Goal: Information Seeking & Learning: Learn about a topic

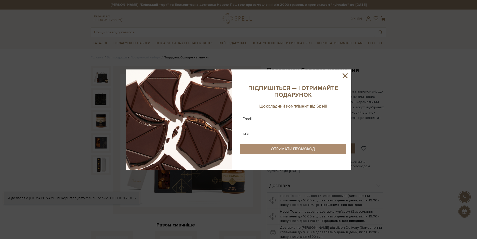
click at [344, 75] on icon at bounding box center [345, 75] width 9 height 9
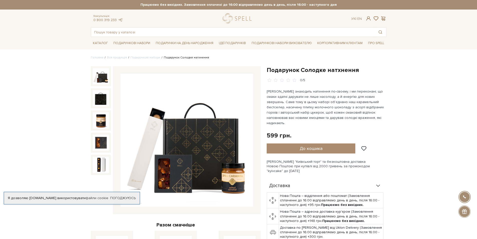
click at [182, 178] on img at bounding box center [187, 140] width 133 height 133
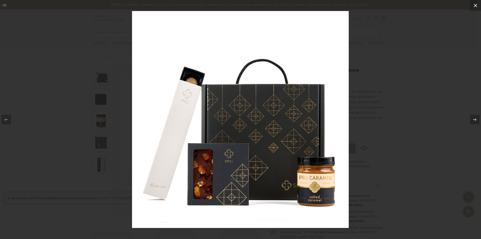
click at [476, 7] on icon at bounding box center [476, 6] width 6 height 6
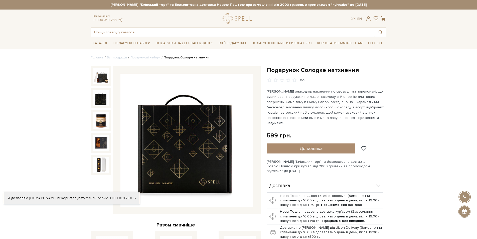
click at [99, 98] on img at bounding box center [101, 98] width 16 height 16
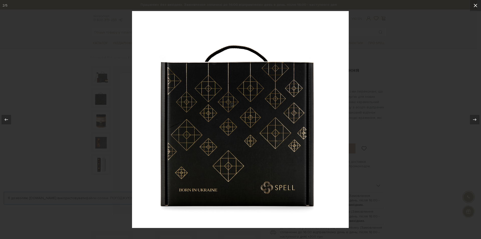
click at [475, 7] on icon at bounding box center [476, 6] width 4 height 4
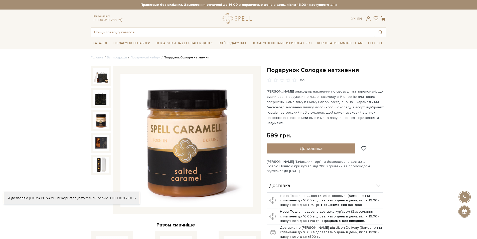
click at [101, 122] on img at bounding box center [101, 120] width 16 height 16
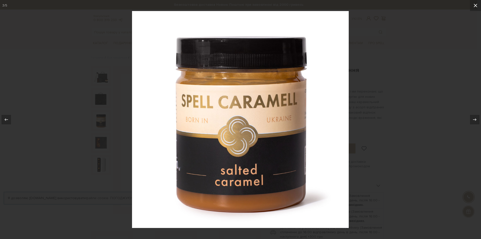
click at [476, 6] on icon at bounding box center [476, 6] width 4 height 4
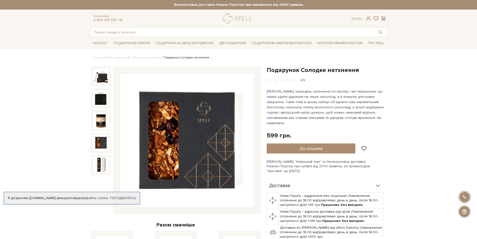
click at [99, 143] on img at bounding box center [101, 143] width 16 height 16
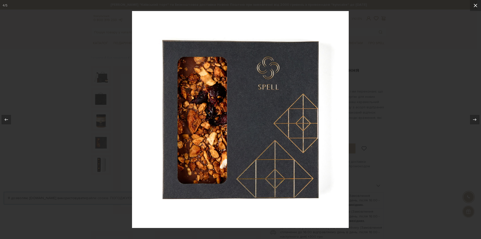
click at [476, 5] on icon at bounding box center [476, 6] width 4 height 4
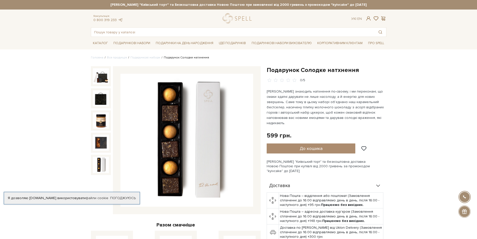
click at [106, 160] on img at bounding box center [101, 165] width 16 height 16
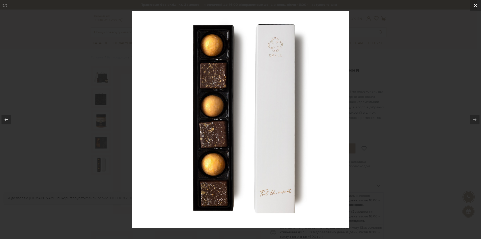
click at [474, 6] on icon at bounding box center [476, 6] width 6 height 6
